Goal: Information Seeking & Learning: Check status

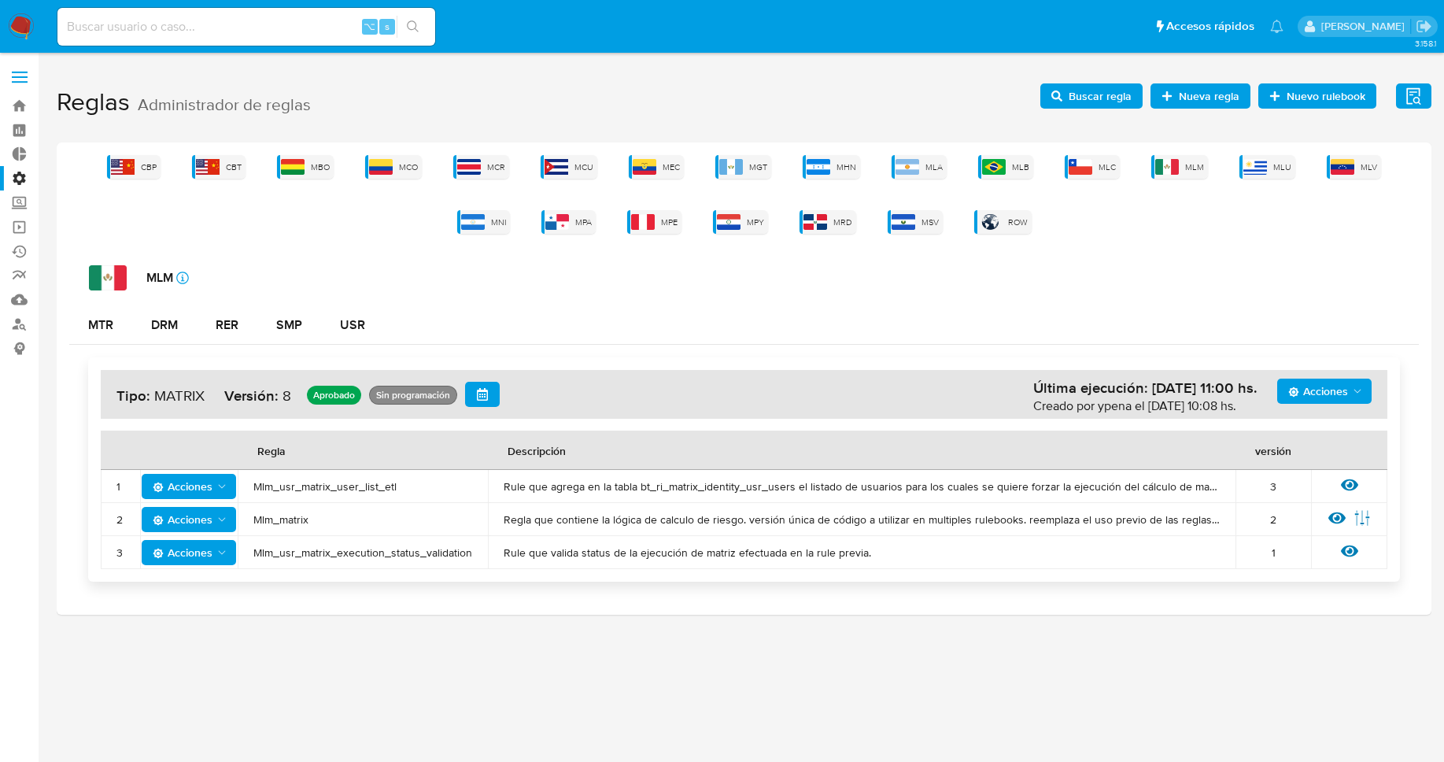
click at [977, 162] on div "CBP CBT MBO MCO MCR MCU MEC MGT MHN MLA MLB MLC MLM MLU MLV MNI MPA MPE MPY MRD…" at bounding box center [744, 194] width 1350 height 79
click at [1006, 166] on img at bounding box center [994, 167] width 24 height 16
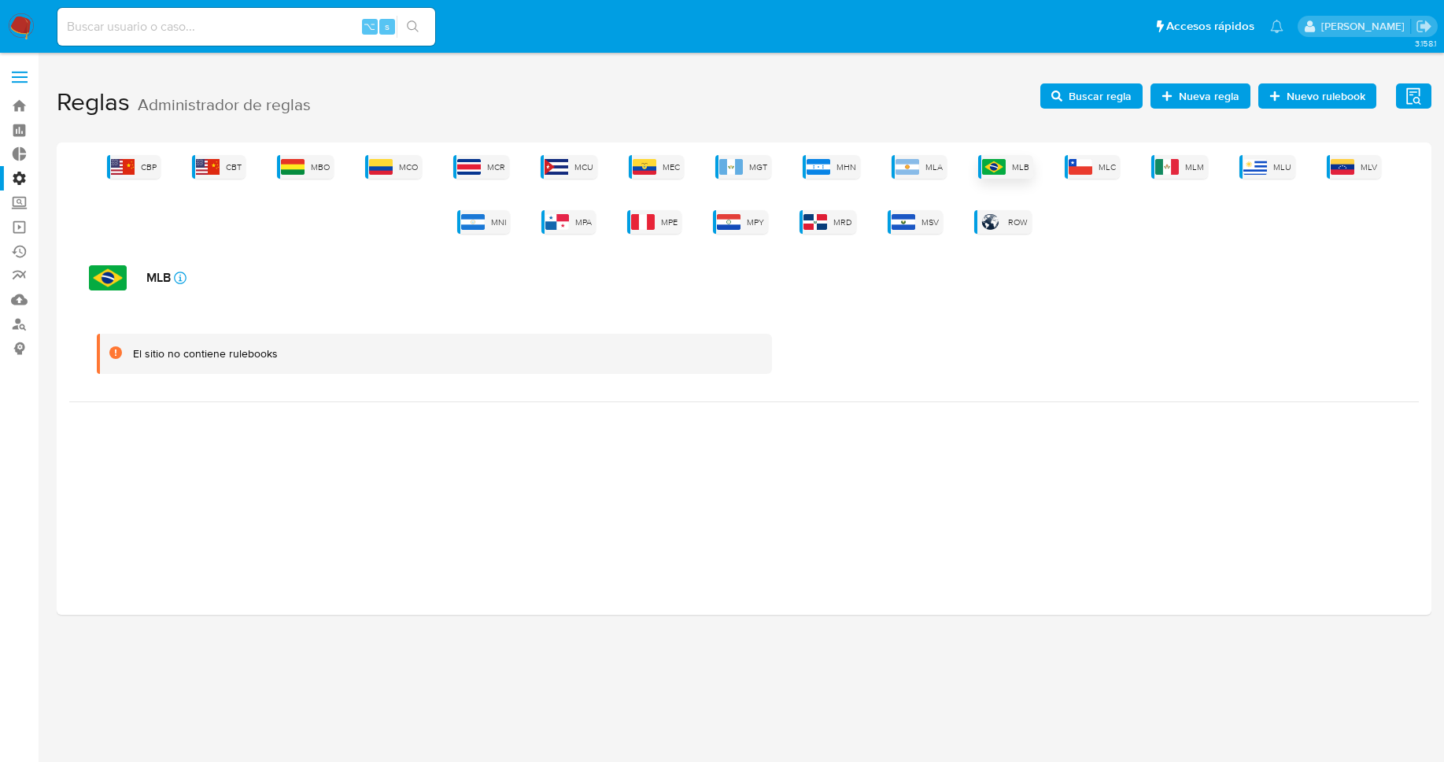
click at [1003, 167] on img at bounding box center [994, 167] width 24 height 16
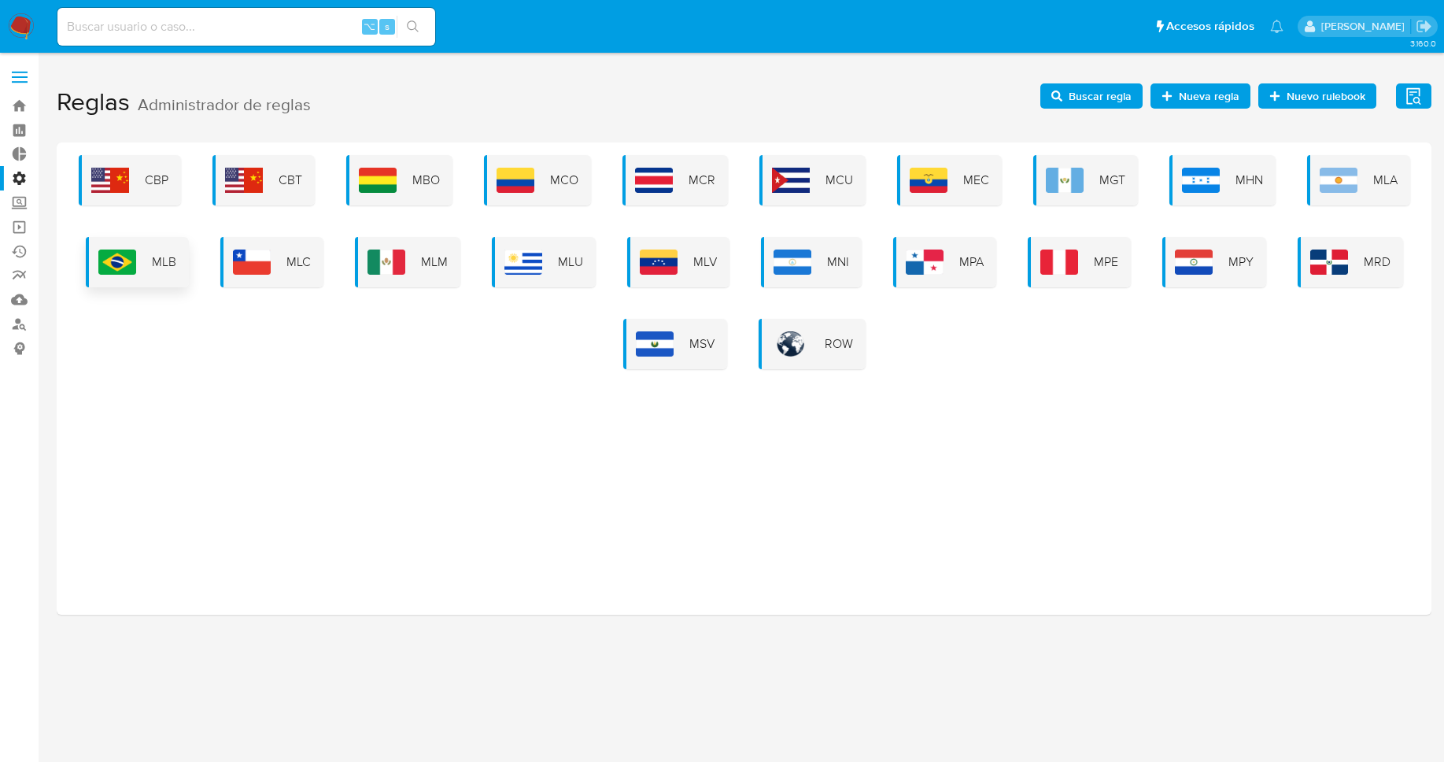
click at [127, 249] on img at bounding box center [117, 261] width 38 height 25
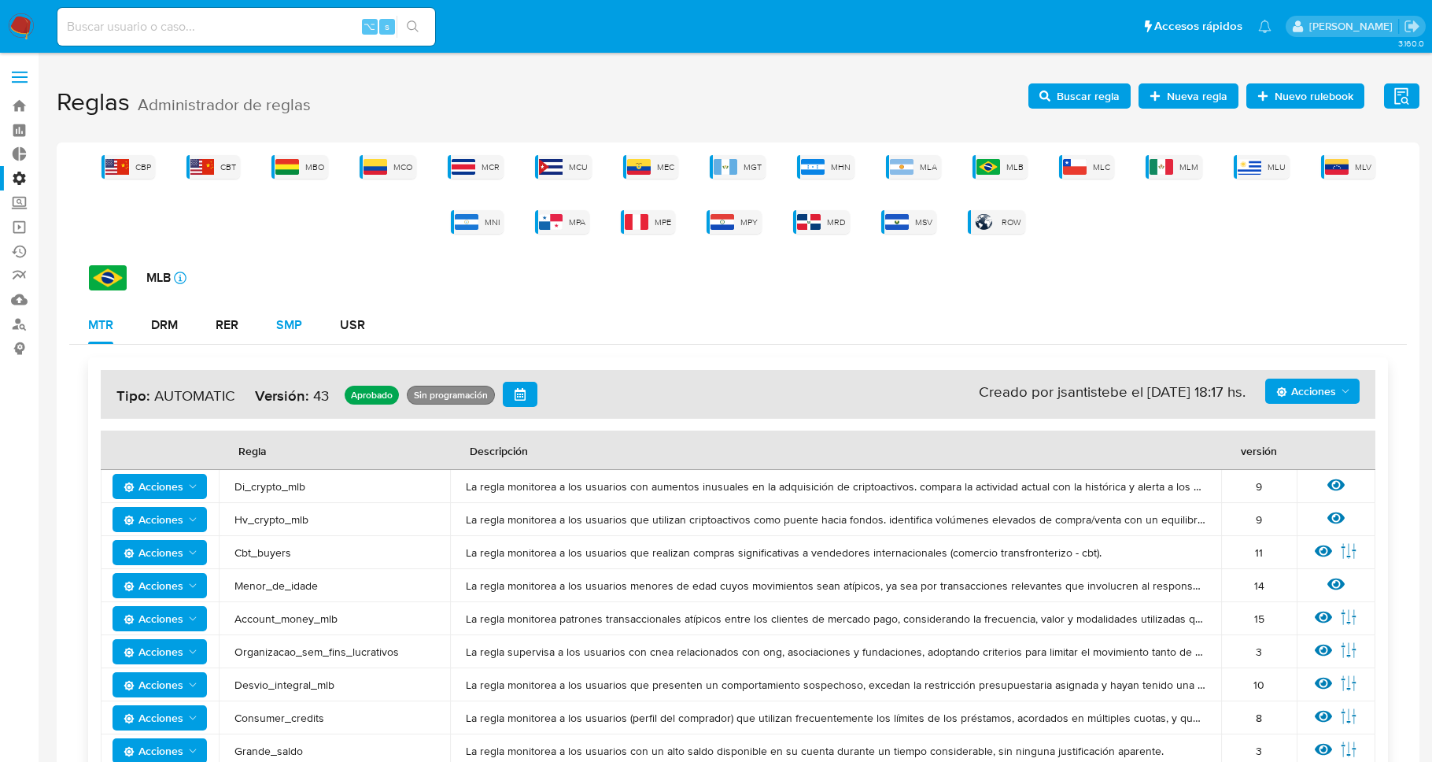
click at [279, 319] on div "SMP" at bounding box center [289, 325] width 26 height 13
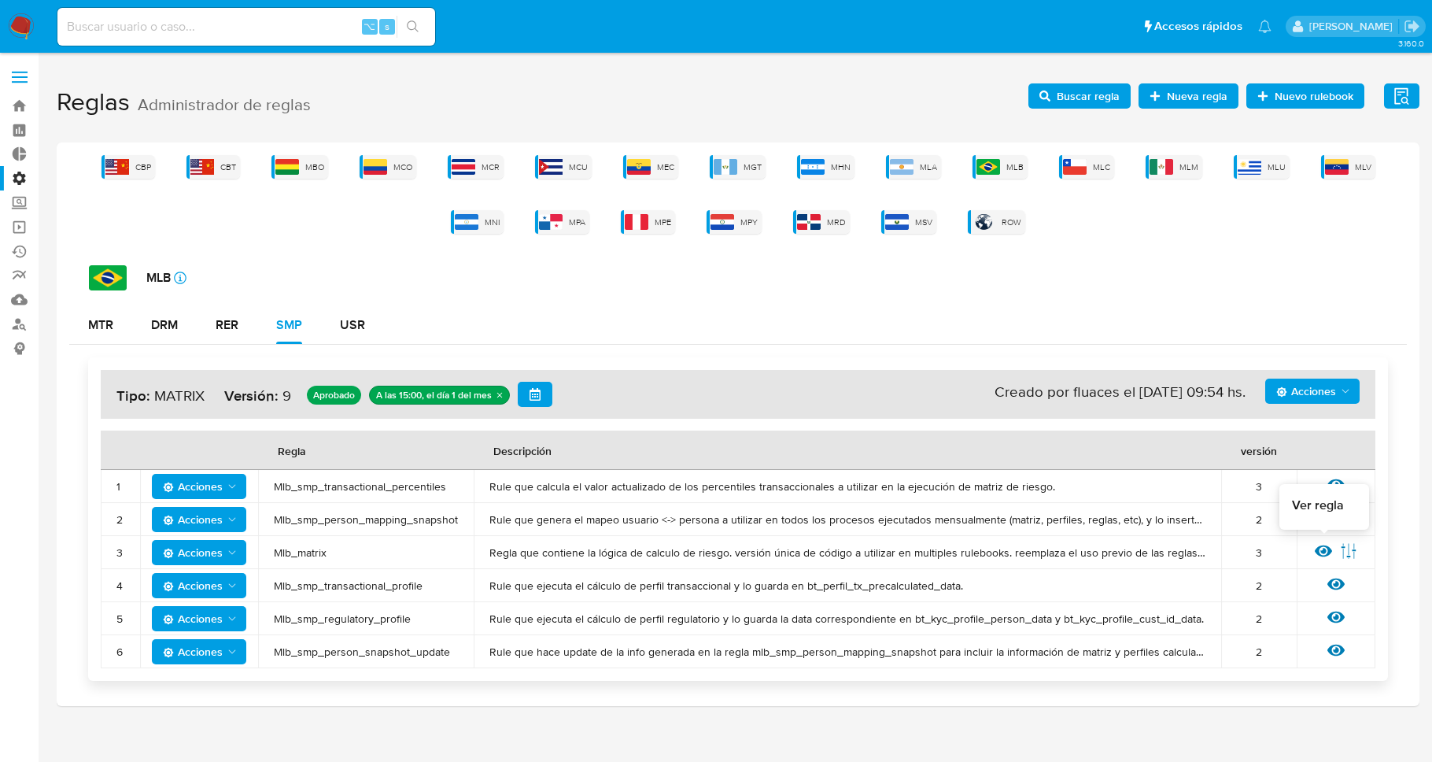
click at [1327, 550] on icon at bounding box center [1323, 550] width 17 height 17
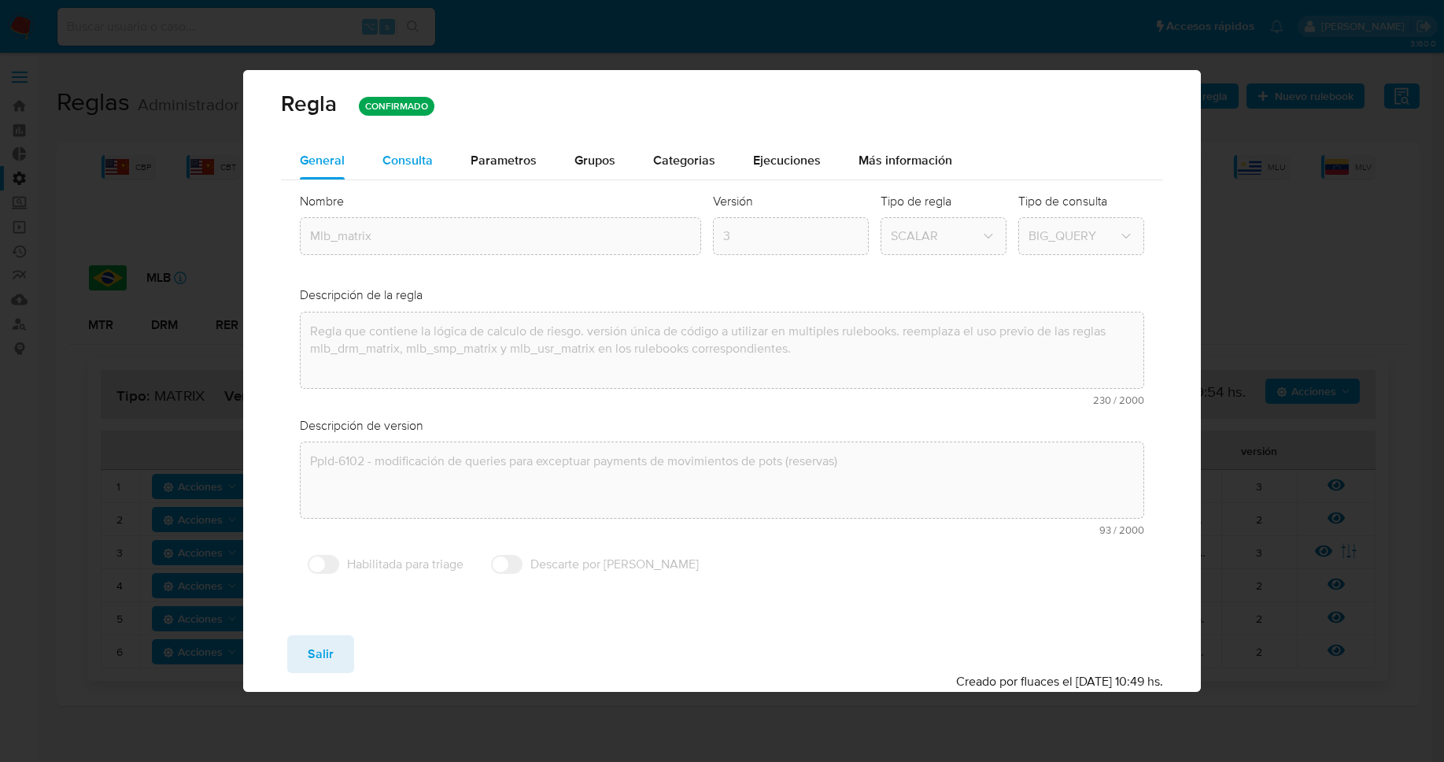
click at [404, 151] on span "Consulta" at bounding box center [407, 160] width 50 height 18
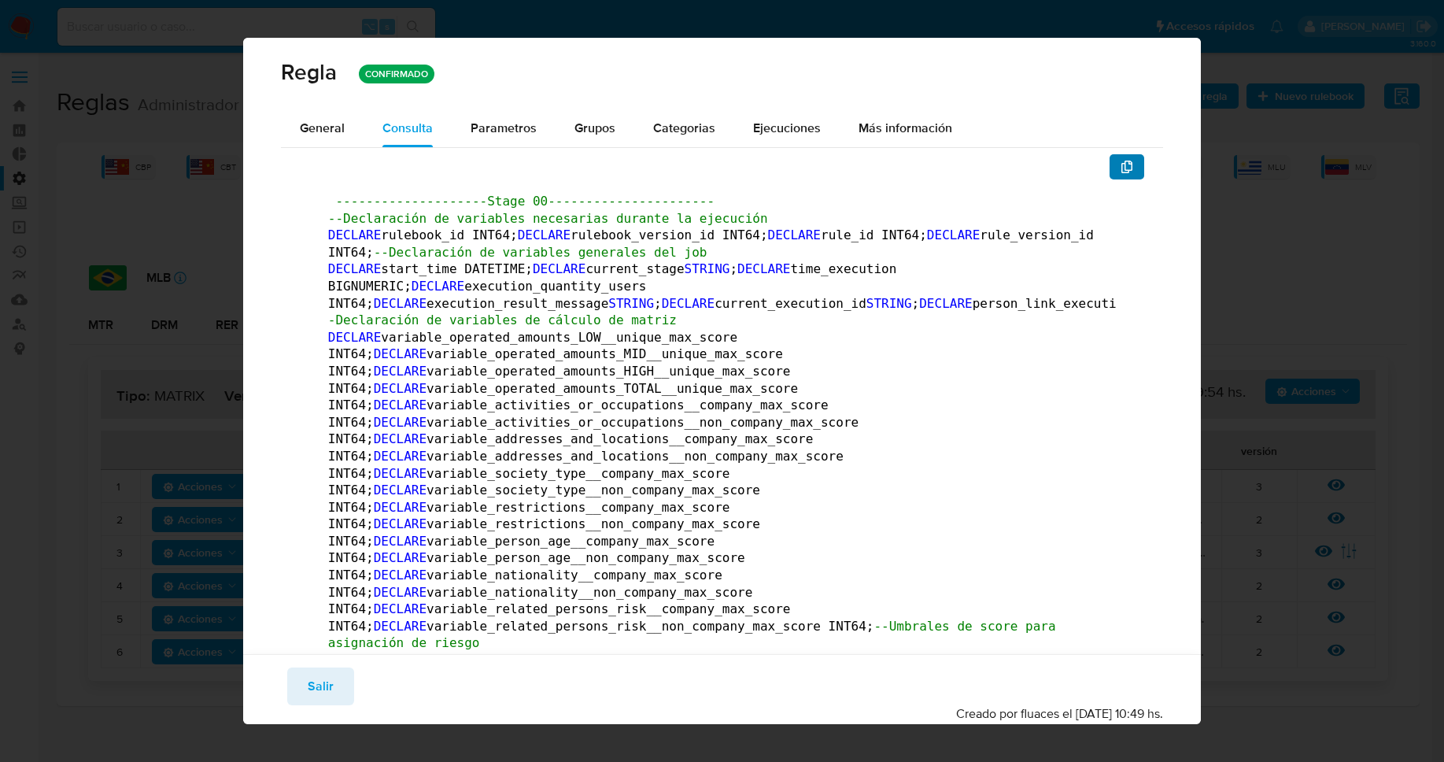
click at [1121, 167] on icon "button" at bounding box center [1127, 167] width 13 height 13
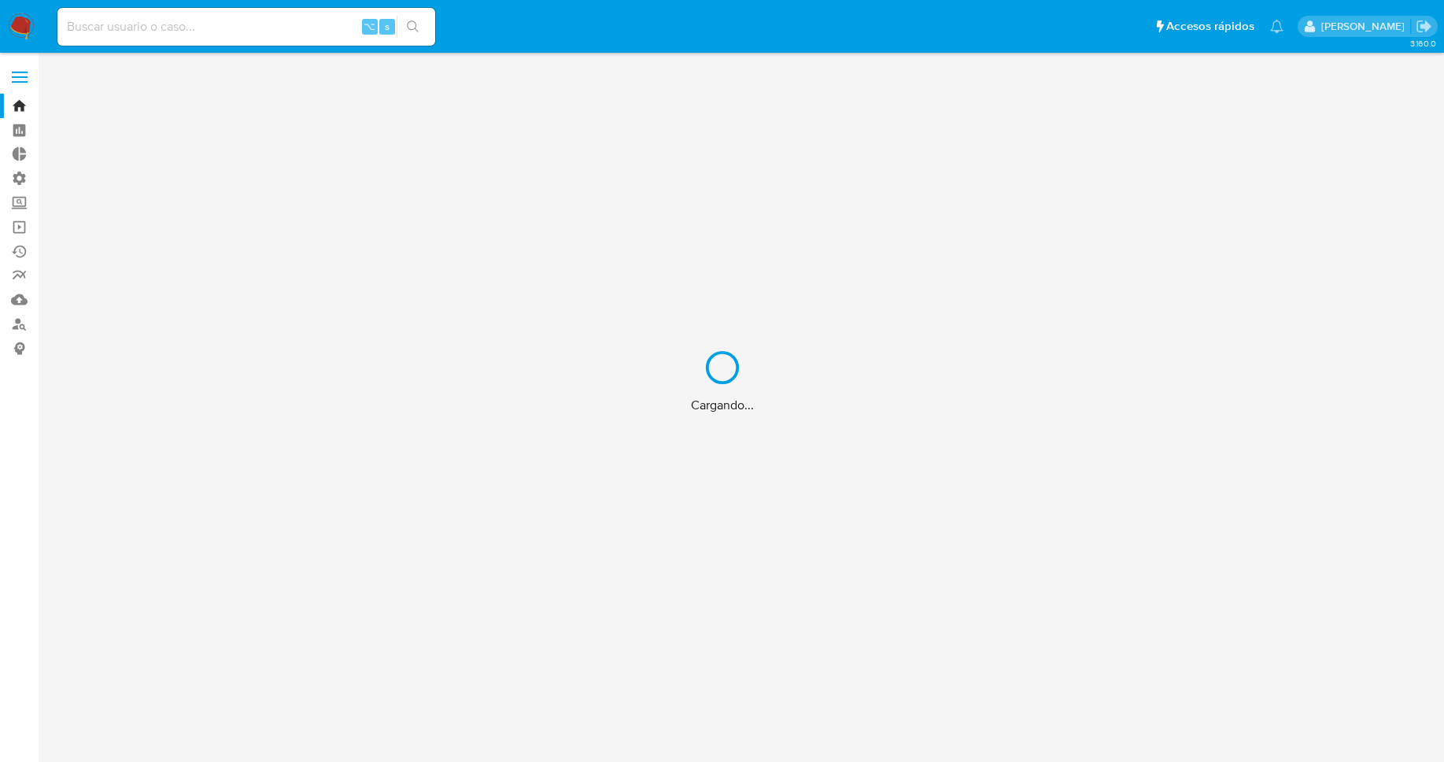
click at [231, 30] on div "Cargando..." at bounding box center [722, 381] width 1444 height 762
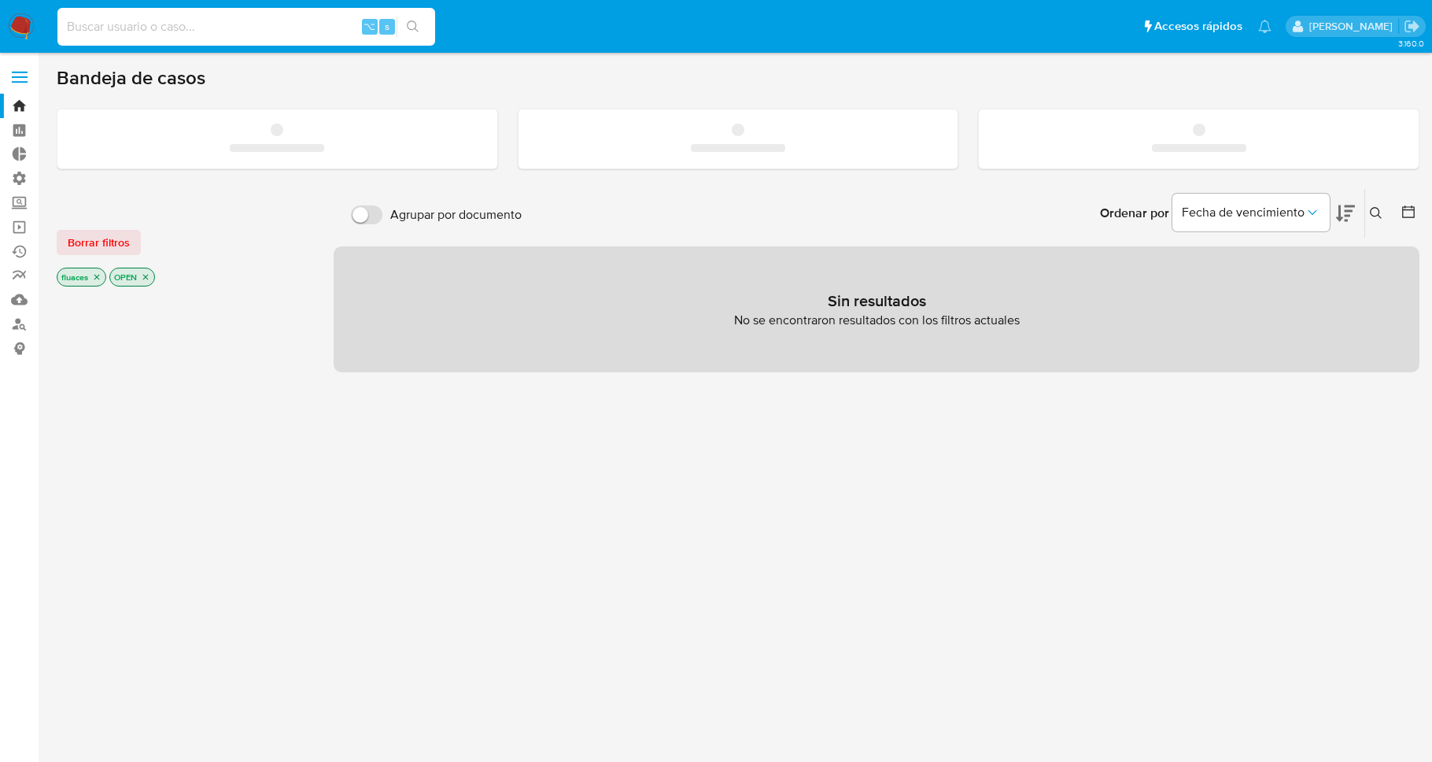
click at [238, 25] on input at bounding box center [246, 27] width 378 height 20
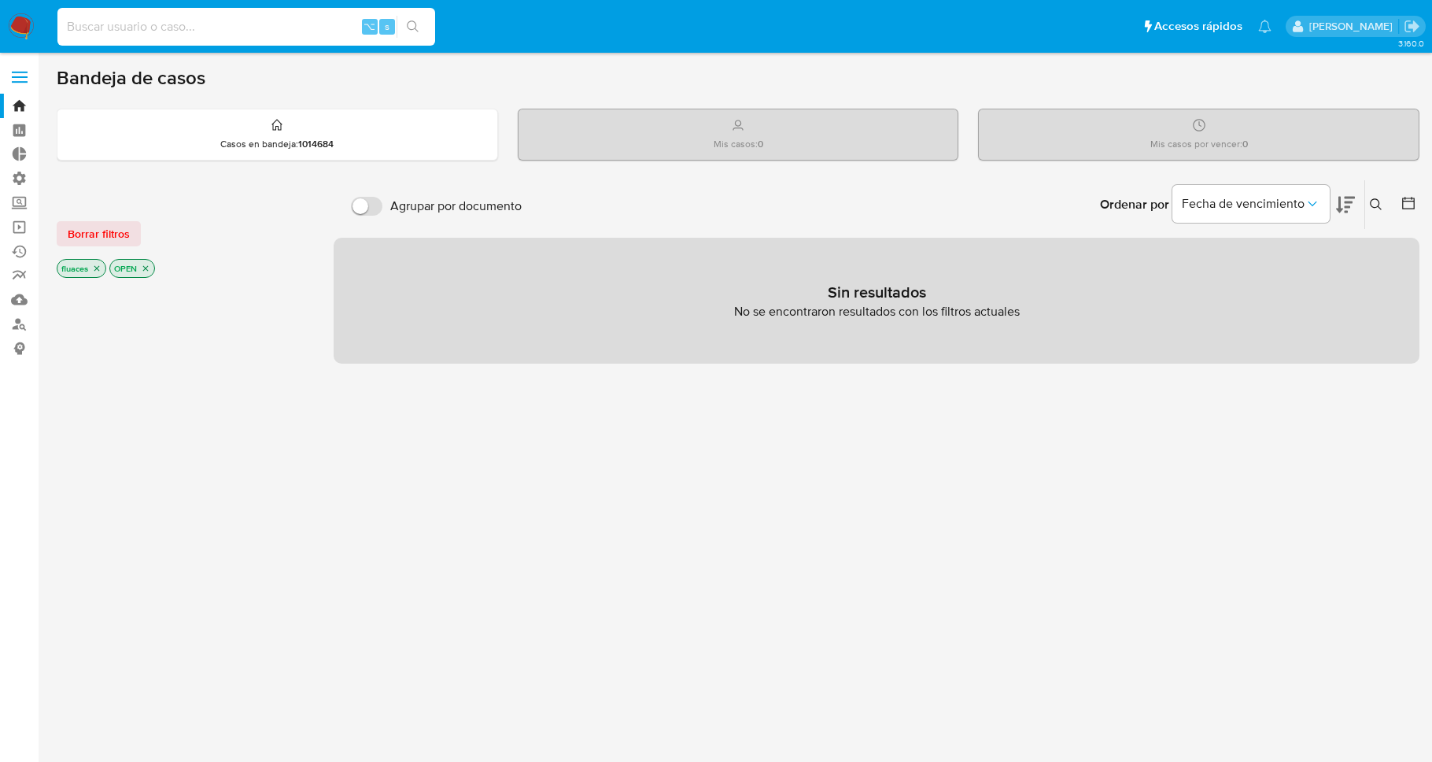
paste input "200510359"
type input "200510359"
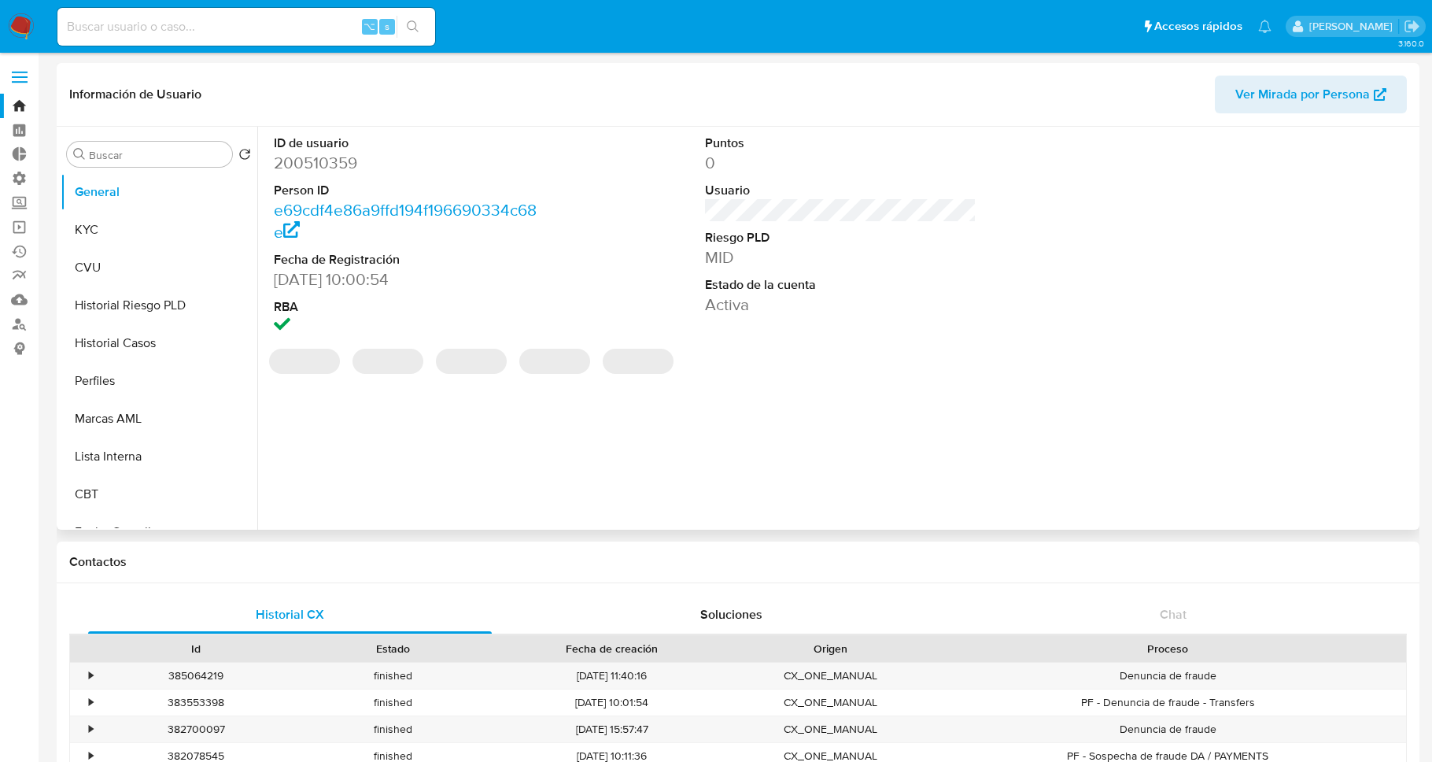
select select "10"
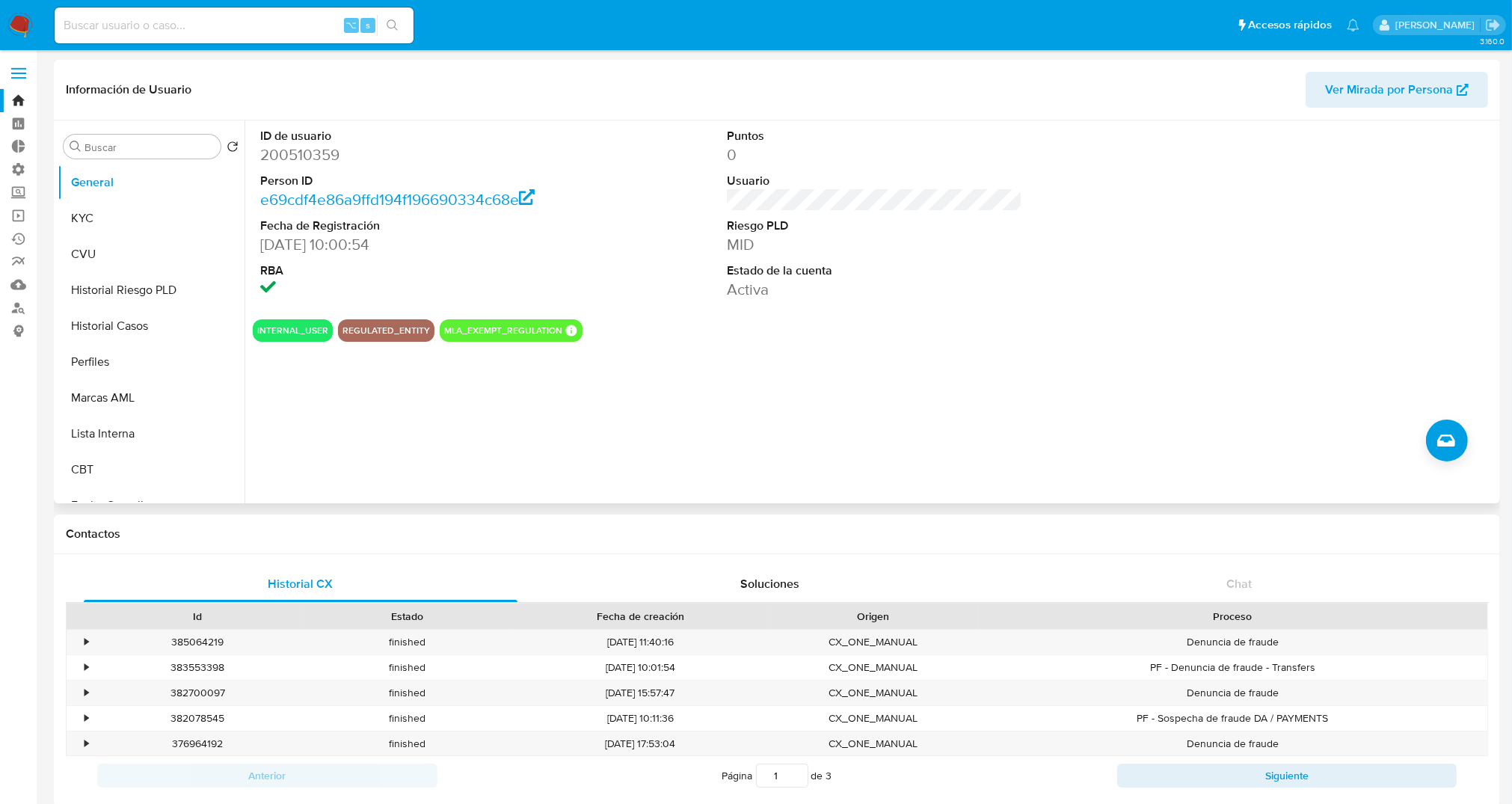
click at [296, 150] on dd "200510359" at bounding box center [409, 155] width 297 height 21
copy dd "200510359"
